Goal: Complete application form

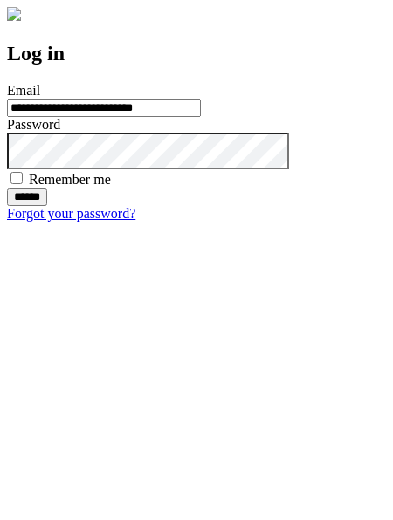
type input "**********"
click at [47, 206] on input "******" at bounding box center [27, 196] width 40 height 17
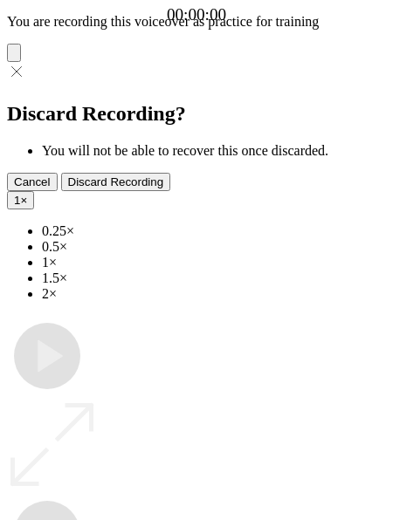
type input "**********"
